Goal: Use online tool/utility: Utilize a website feature to perform a specific function

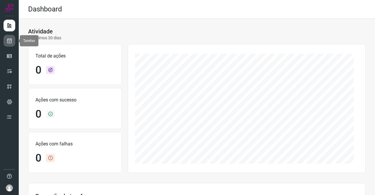
click at [11, 38] on icon at bounding box center [9, 41] width 6 height 6
click at [12, 42] on link at bounding box center [10, 41] width 12 height 12
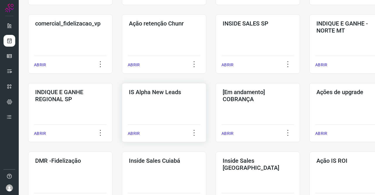
scroll to position [176, 0]
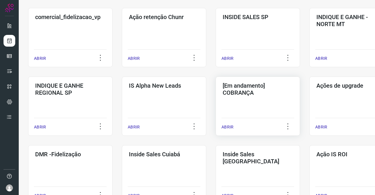
click at [243, 101] on div "[Em andamento] COBRANÇA ABRIR" at bounding box center [258, 106] width 84 height 59
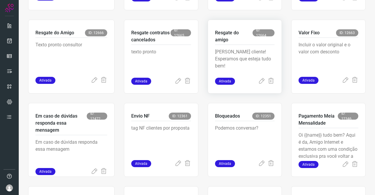
scroll to position [199, 0]
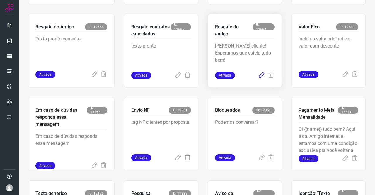
click at [259, 73] on icon at bounding box center [261, 75] width 7 height 7
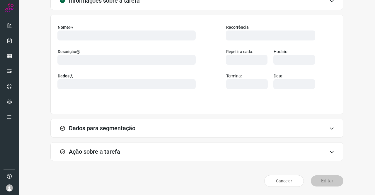
scroll to position [34, 0]
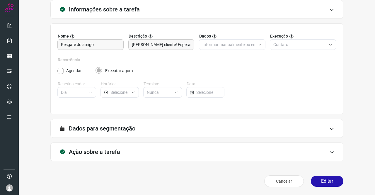
click at [87, 149] on h3 "Ação sobre a tarefa" at bounding box center [94, 151] width 51 height 7
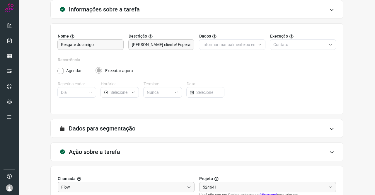
type input "API para o envio de mensagem ativa (em massa)"
type input "DIM - Resgate do AMIGO"
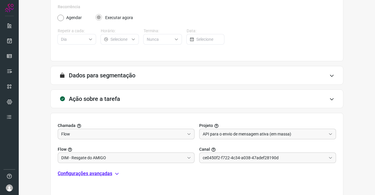
scroll to position [126, 0]
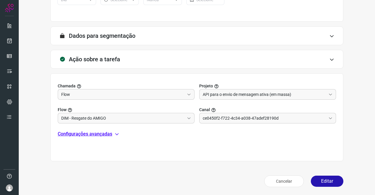
click at [86, 131] on p "Configurações avançadas" at bounding box center [85, 133] width 55 height 7
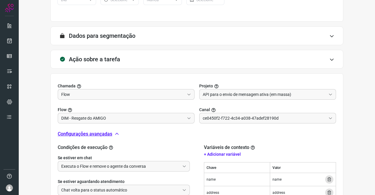
type input "Amigo 0800"
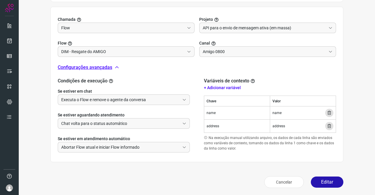
scroll to position [194, 0]
click at [313, 180] on button "Editar" at bounding box center [327, 181] width 33 height 11
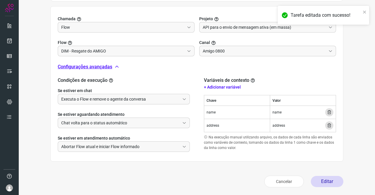
scroll to position [107, 0]
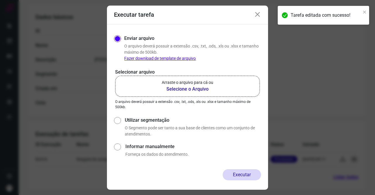
click at [188, 91] on b "Selecione o Arquivo" at bounding box center [188, 89] width 52 height 7
click at [0, 0] on input "Arraste o arquivo para cá ou Selecione o Arquivo" at bounding box center [0, 0] width 0 height 0
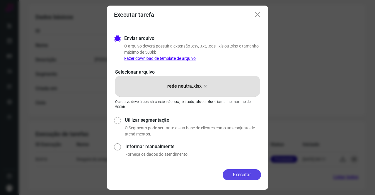
click at [251, 171] on button "Executar" at bounding box center [242, 174] width 38 height 11
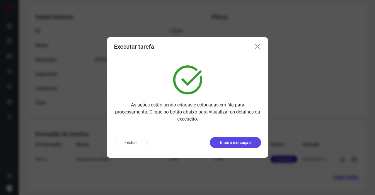
click at [228, 140] on p "Ir para execução" at bounding box center [235, 143] width 31 height 6
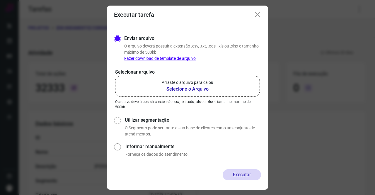
click at [187, 82] on p "Arraste o arquivo para cá ou" at bounding box center [188, 82] width 52 height 6
click at [0, 0] on input "Arraste o arquivo para cá ou Selecione o Arquivo" at bounding box center [0, 0] width 0 height 0
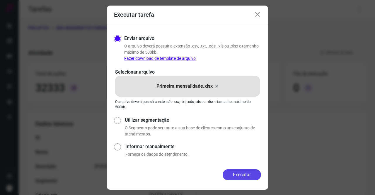
click at [247, 172] on button "Executar" at bounding box center [242, 174] width 38 height 11
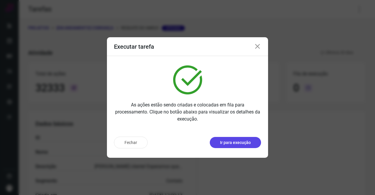
click at [242, 142] on p "Ir para execução" at bounding box center [235, 143] width 31 height 6
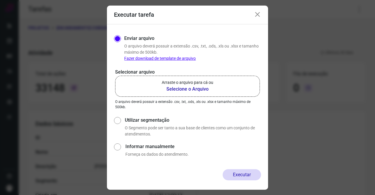
click at [181, 93] on label "Arraste o arquivo para cá ou Selecione o Arquivo" at bounding box center [187, 86] width 145 height 21
click at [0, 0] on input "Arraste o arquivo para cá ou Selecione o Arquivo" at bounding box center [0, 0] width 0 height 0
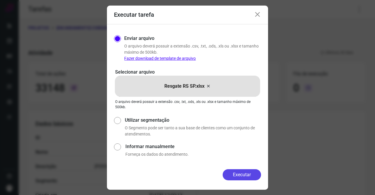
click at [234, 177] on button "Executar" at bounding box center [242, 174] width 38 height 11
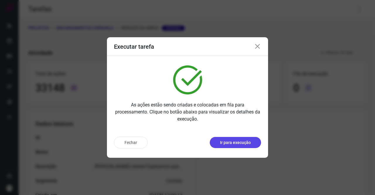
click at [229, 142] on p "Ir para execução" at bounding box center [235, 143] width 31 height 6
